Goal: Task Accomplishment & Management: Manage account settings

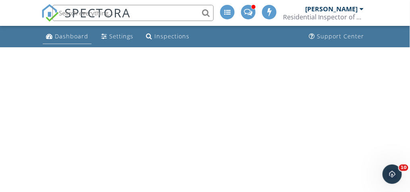
click at [61, 34] on div "Dashboard" at bounding box center [71, 36] width 33 height 8
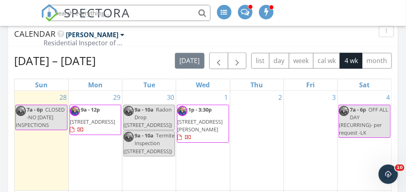
scroll to position [355, 0]
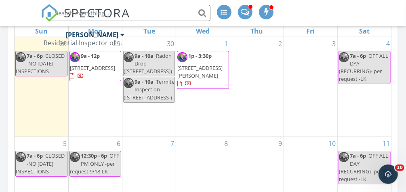
click at [87, 64] on span "[STREET_ADDRESS]" at bounding box center [92, 67] width 45 height 7
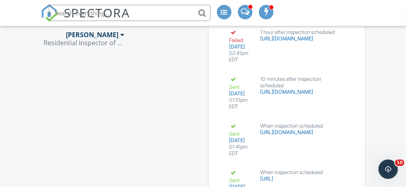
scroll to position [2948, 0]
